Goal: Transaction & Acquisition: Subscribe to service/newsletter

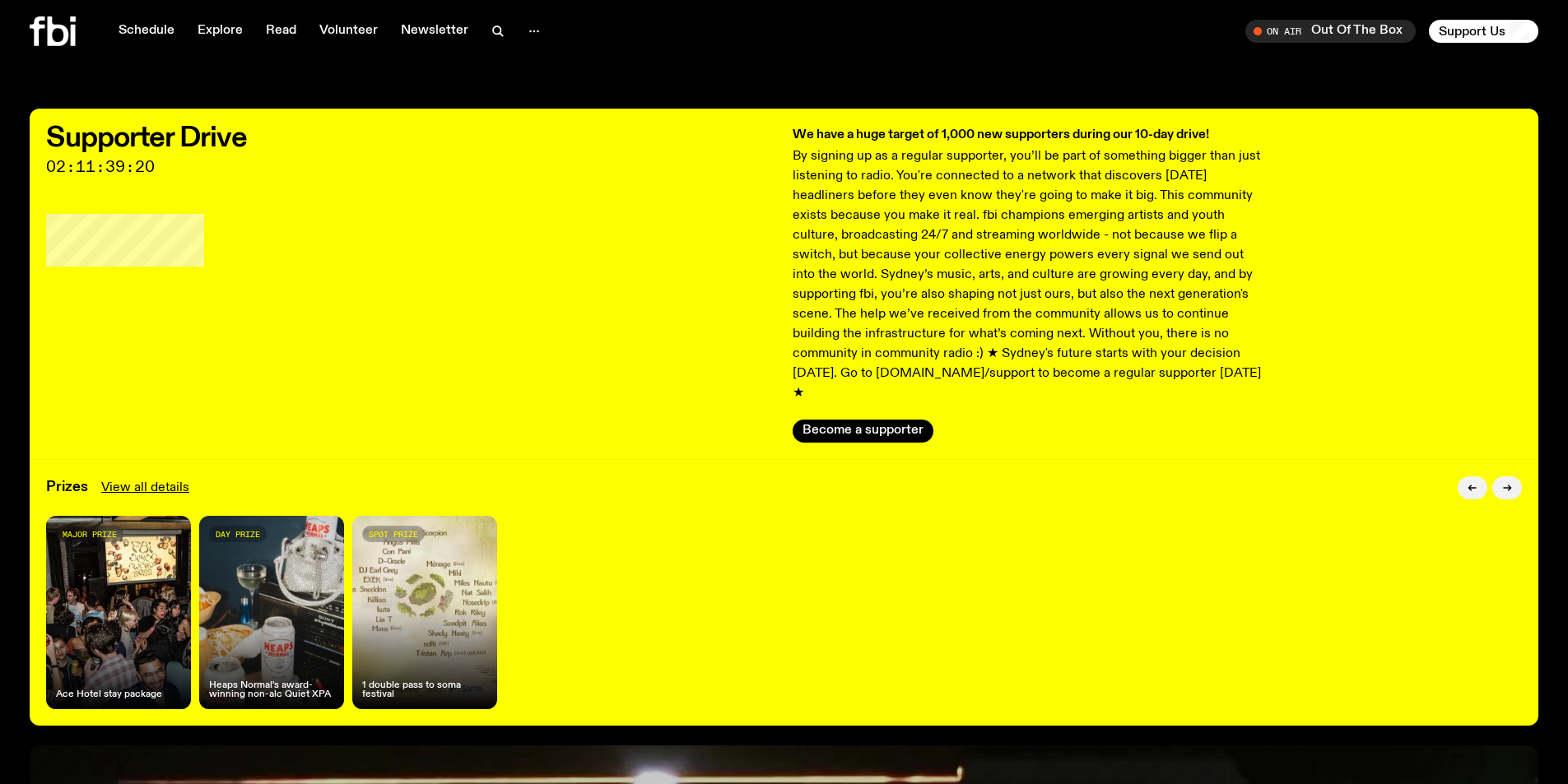
click at [1040, 325] on p "By signing up as a regular supporter, you’ll be part of something bigger than j…" at bounding box center [1030, 275] width 474 height 257
click at [1040, 326] on p "By signing up as a regular supporter, you’ll be part of something bigger than j…" at bounding box center [1030, 275] width 474 height 257
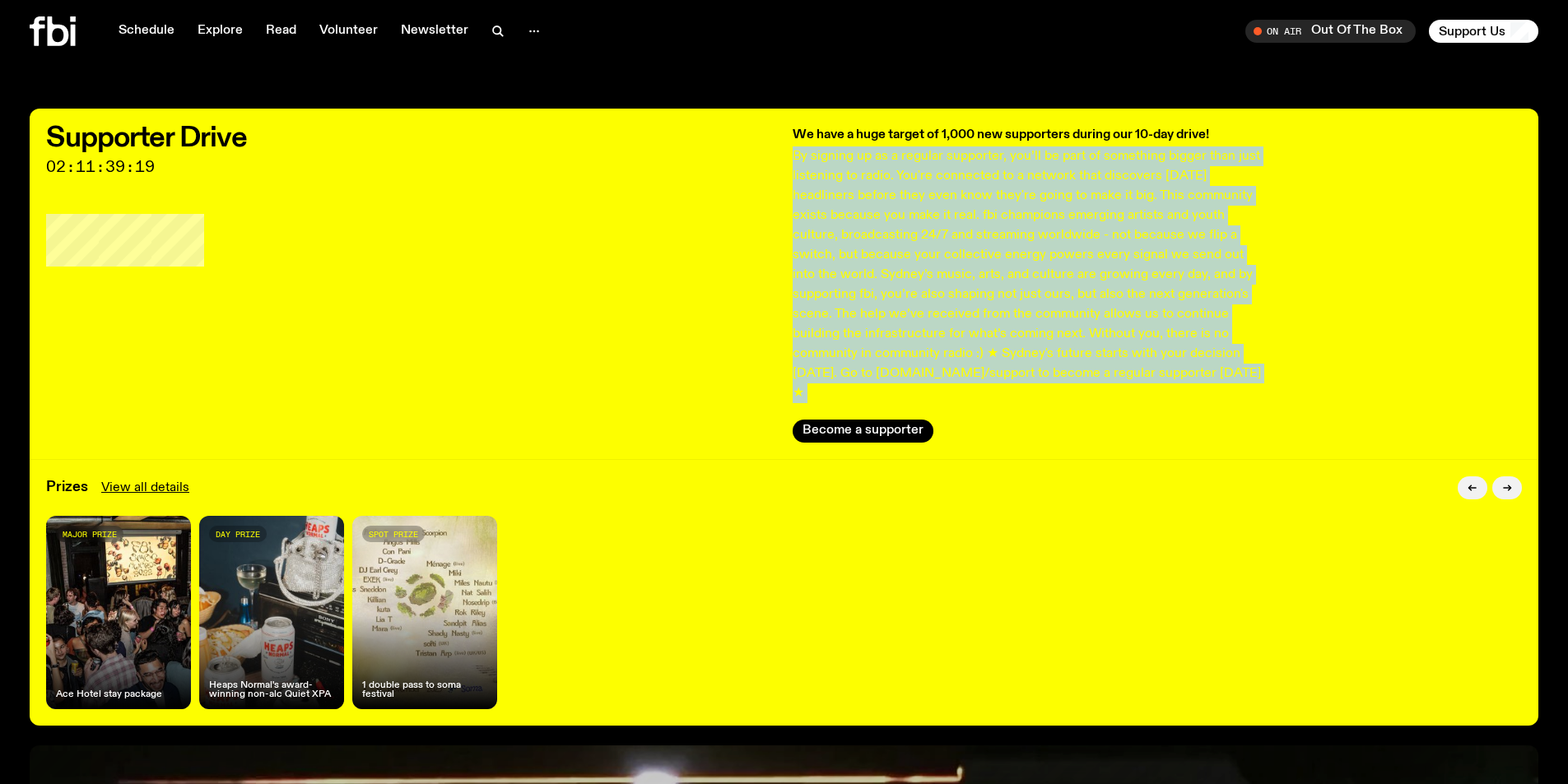
drag, startPoint x: 1040, startPoint y: 326, endPoint x: 919, endPoint y: 356, distance: 124.7
click at [919, 356] on p "By signing up as a regular supporter, you’ll be part of something bigger than j…" at bounding box center [1030, 275] width 474 height 257
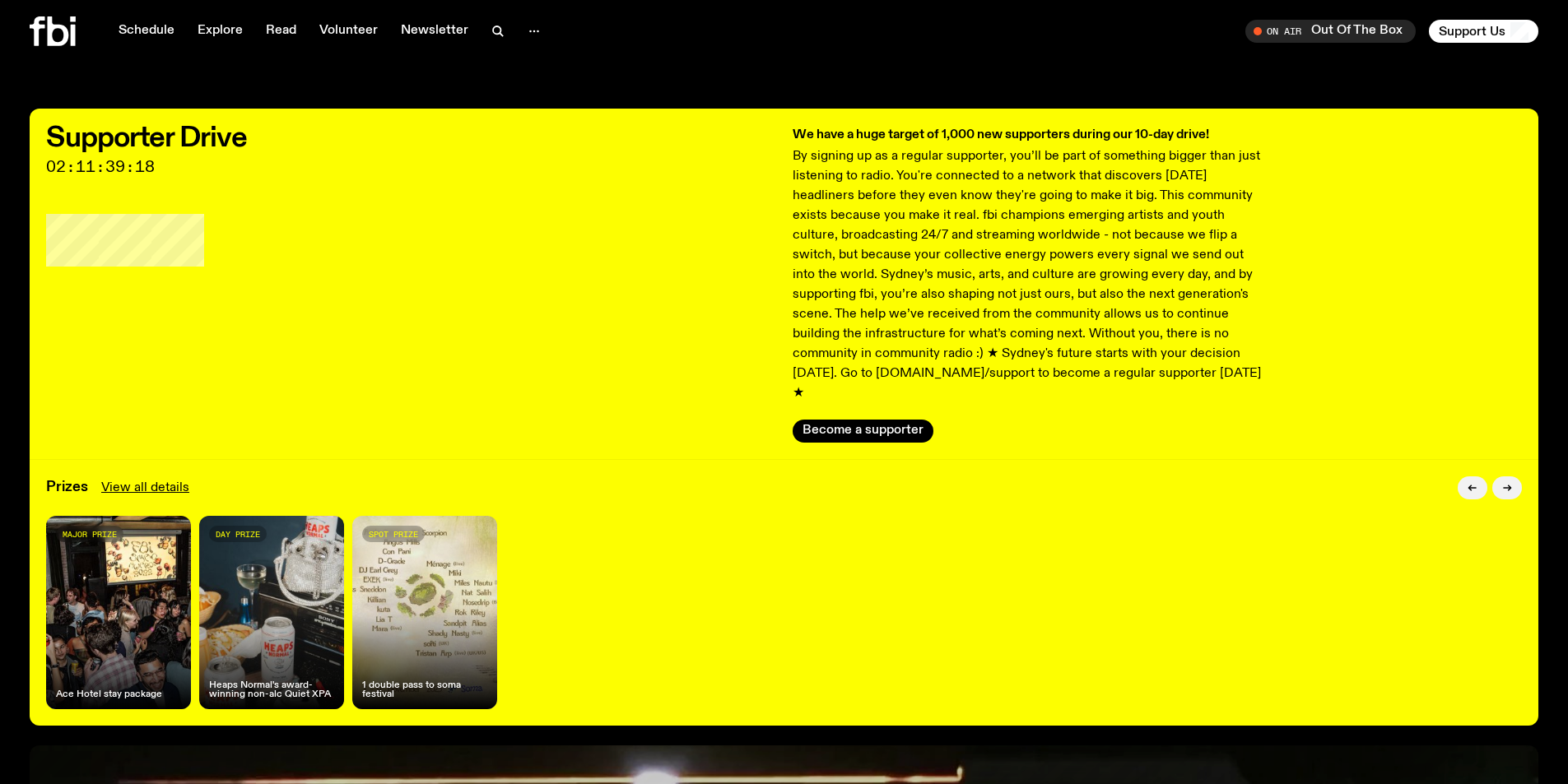
click at [881, 349] on p "By signing up as a regular supporter, you’ll be part of something bigger than j…" at bounding box center [1030, 275] width 474 height 257
drag, startPoint x: 881, startPoint y: 349, endPoint x: 1037, endPoint y: 326, distance: 157.7
click at [1037, 326] on p "By signing up as a regular supporter, you’ll be part of something bigger than j…" at bounding box center [1030, 275] width 474 height 257
copy p "Without you, there is no community in community radio"
click at [810, 274] on p "By signing up as a regular supporter, you’ll be part of something bigger than j…" at bounding box center [1030, 275] width 474 height 257
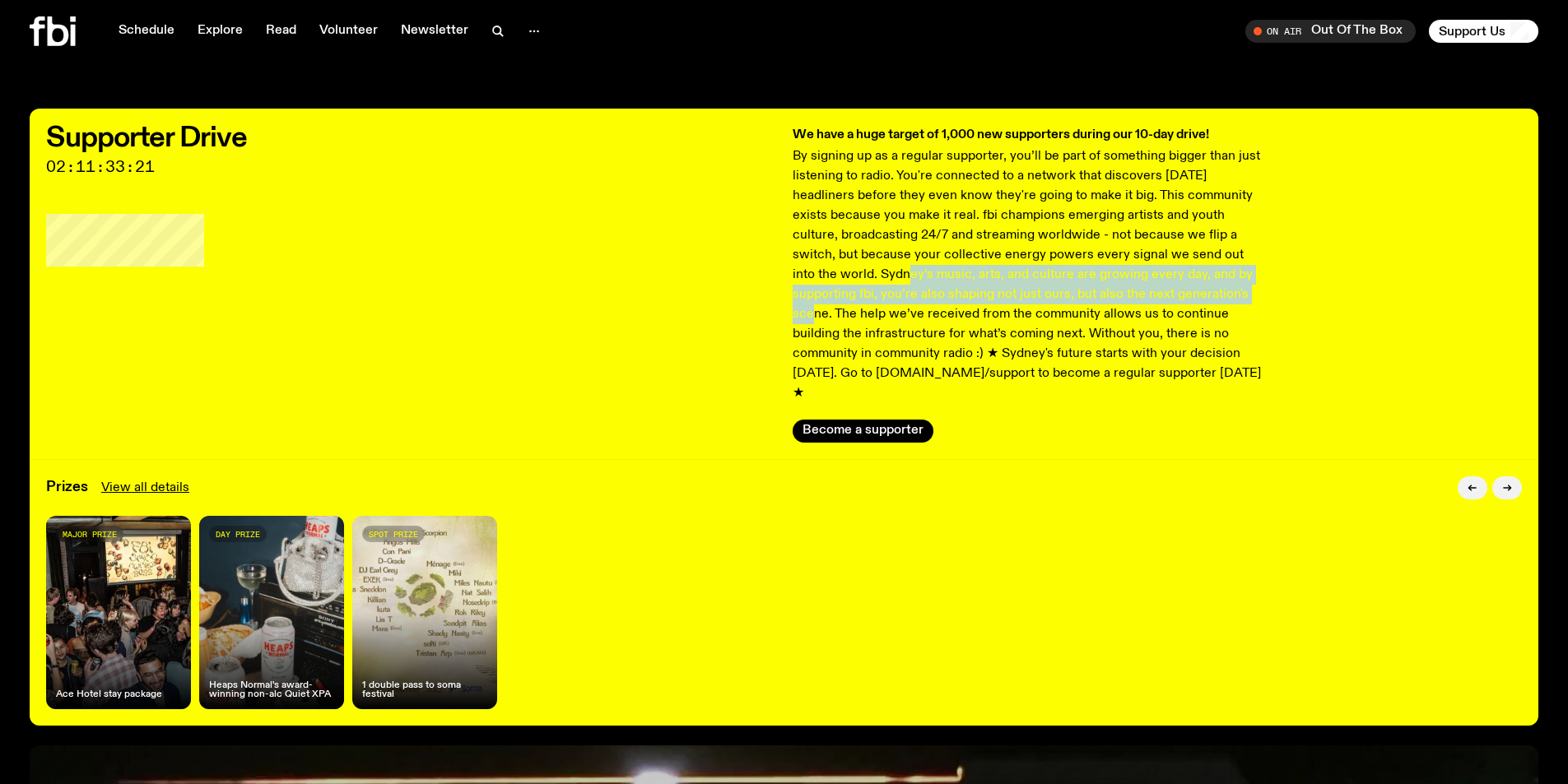
drag, startPoint x: 810, startPoint y: 274, endPoint x: 1105, endPoint y: 285, distance: 295.2
click at [1105, 285] on p "By signing up as a regular supporter, you’ll be part of something bigger than j…" at bounding box center [1030, 275] width 474 height 257
